Goal: Check status: Check status

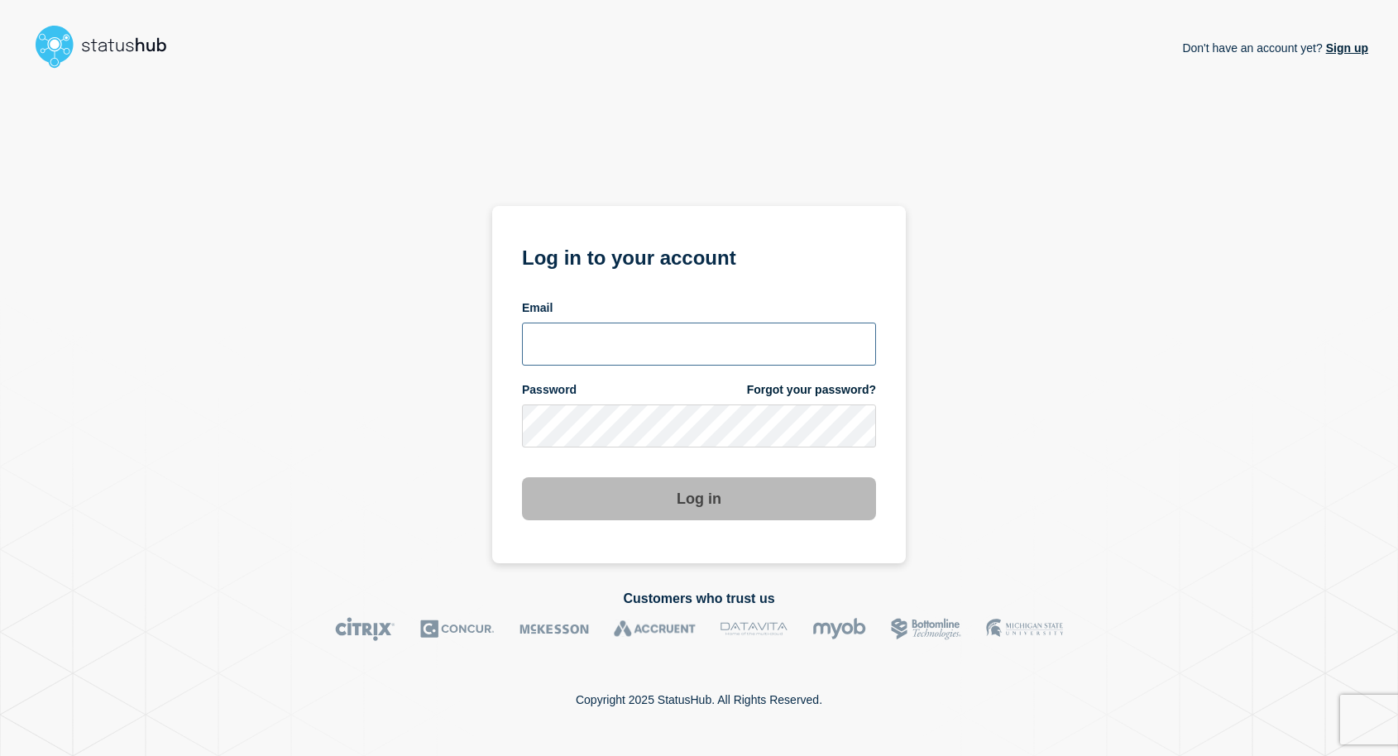
type input "[EMAIL_ADDRESS][DOMAIN_NAME]"
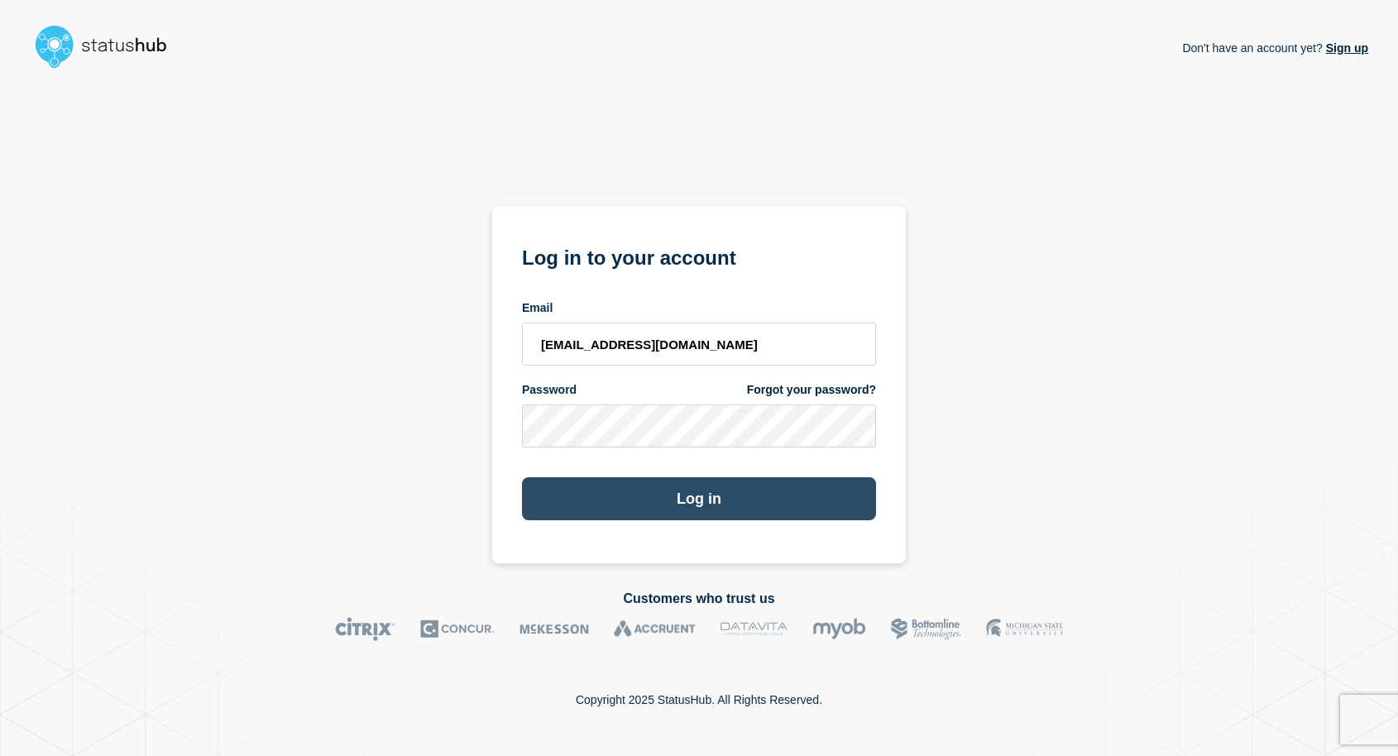
click at [602, 484] on button "Log in" at bounding box center [699, 498] width 354 height 43
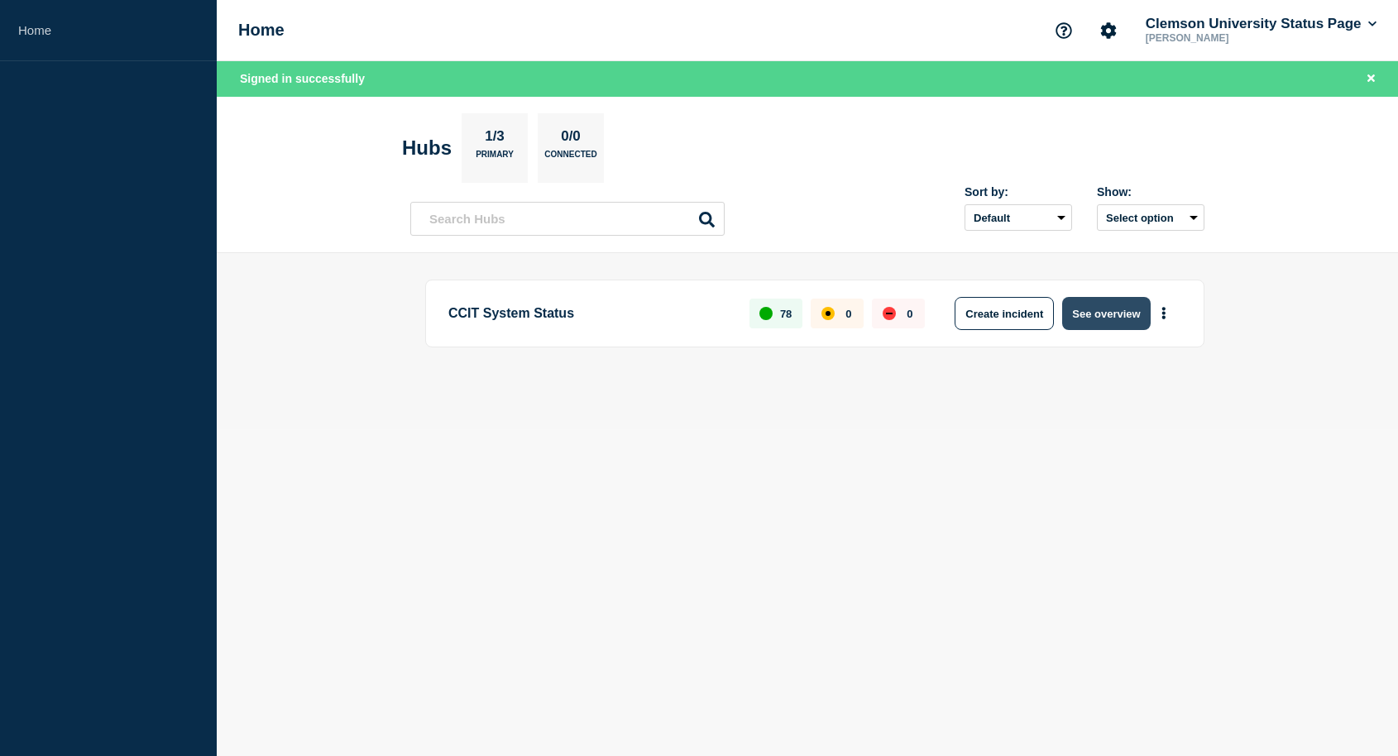
click at [1125, 317] on button "See overview" at bounding box center [1106, 313] width 88 height 33
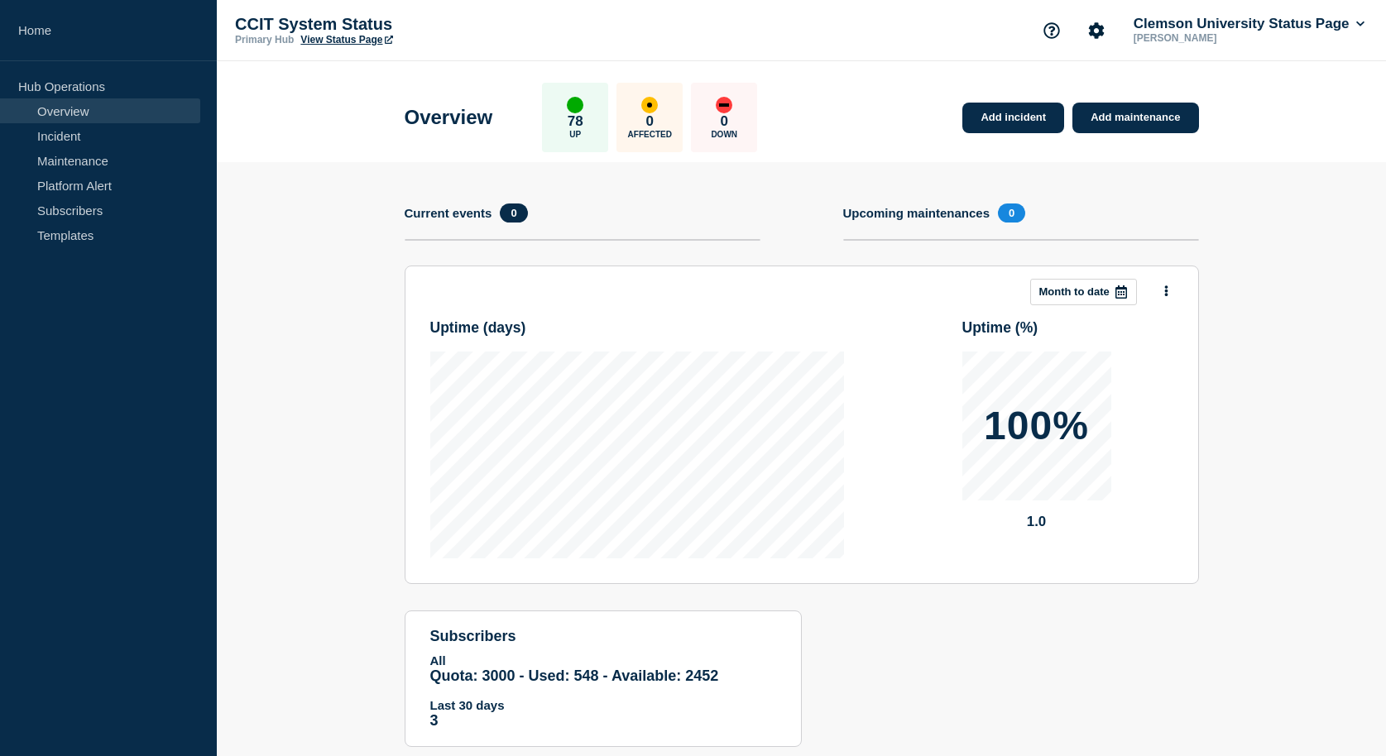
scroll to position [41, 0]
